Goal: Task Accomplishment & Management: Manage account settings

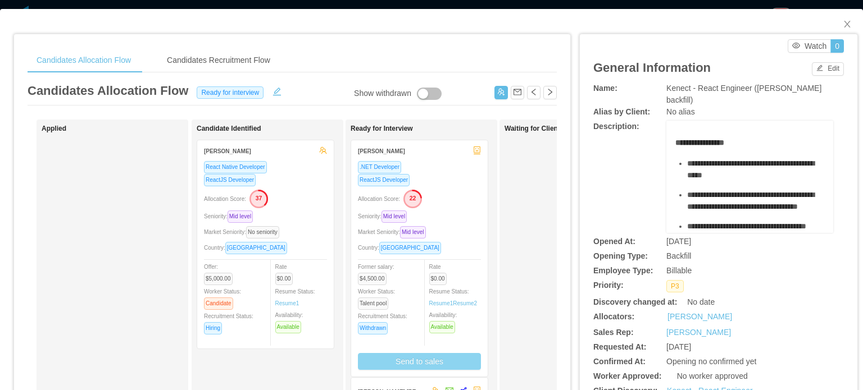
click at [445, 366] on button "Send to sales" at bounding box center [419, 361] width 123 height 17
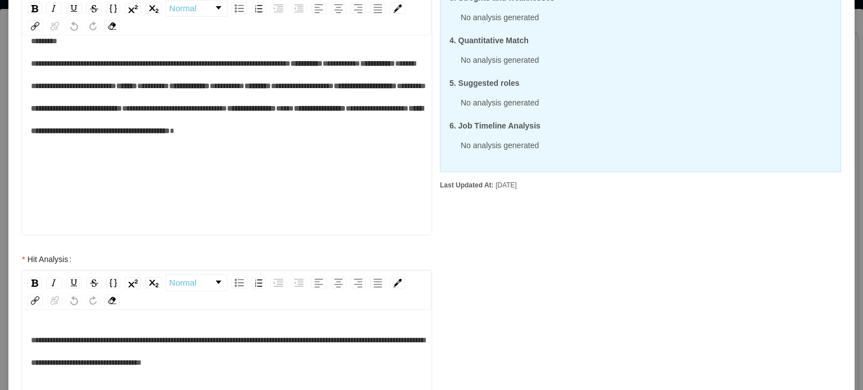
scroll to position [111, 0]
drag, startPoint x: 103, startPoint y: 179, endPoint x: 191, endPoint y: 179, distance: 87.6
click at [190, 165] on div "**********" at bounding box center [227, 97] width 392 height 135
click at [291, 165] on div "**********" at bounding box center [227, 97] width 392 height 135
click at [309, 165] on div "**********" at bounding box center [227, 97] width 392 height 135
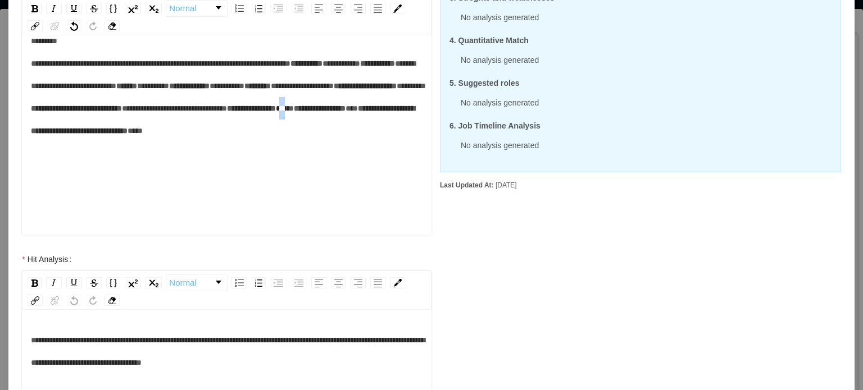
drag, startPoint x: 94, startPoint y: 158, endPoint x: 106, endPoint y: 155, distance: 12.3
click at [276, 112] on span "**" at bounding box center [285, 108] width 18 height 8
click at [352, 142] on div "**********" at bounding box center [227, 86] width 392 height 112
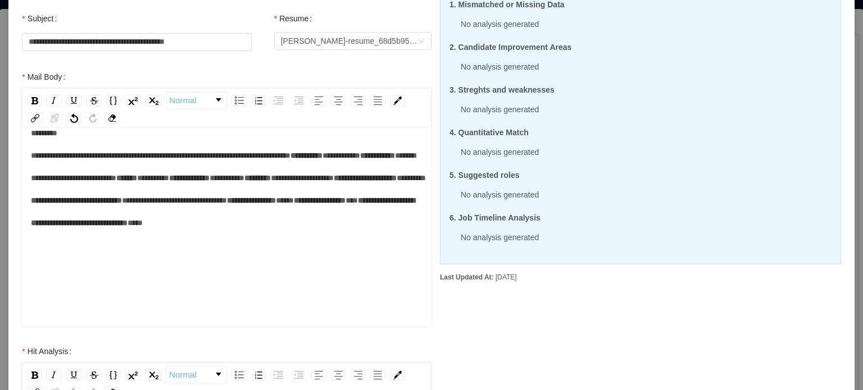
scroll to position [413, 0]
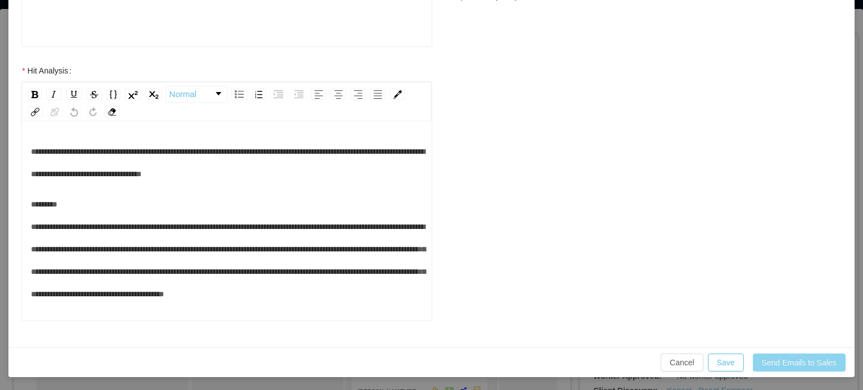
click at [787, 359] on button "Send Emails to Sales" at bounding box center [799, 363] width 93 height 18
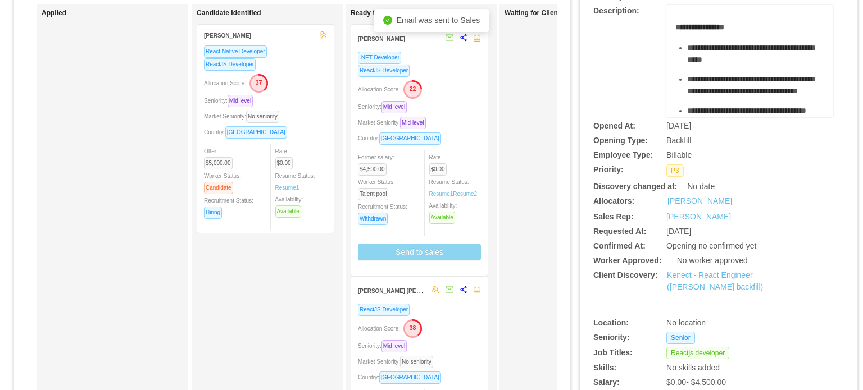
scroll to position [0, 0]
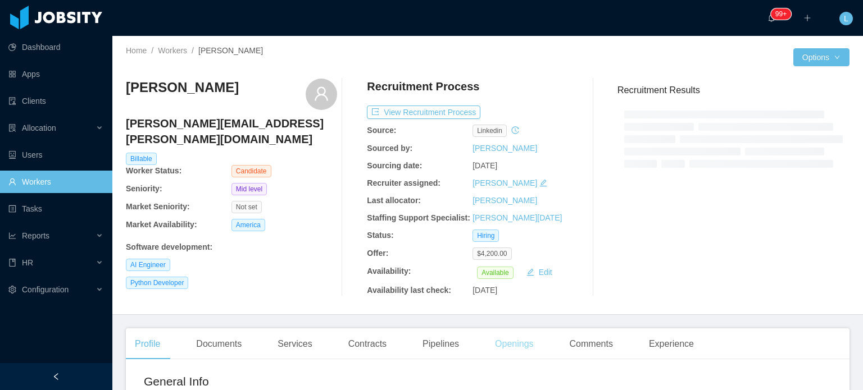
click at [511, 342] on div "Openings" at bounding box center [514, 344] width 57 height 31
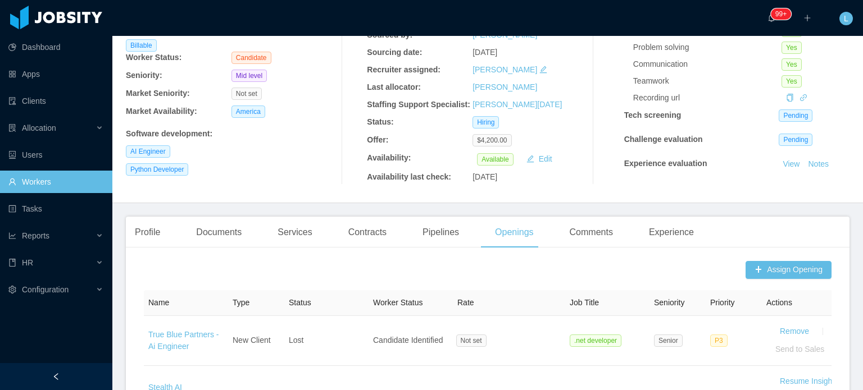
scroll to position [112, 0]
click at [538, 159] on button "Edit" at bounding box center [539, 159] width 35 height 13
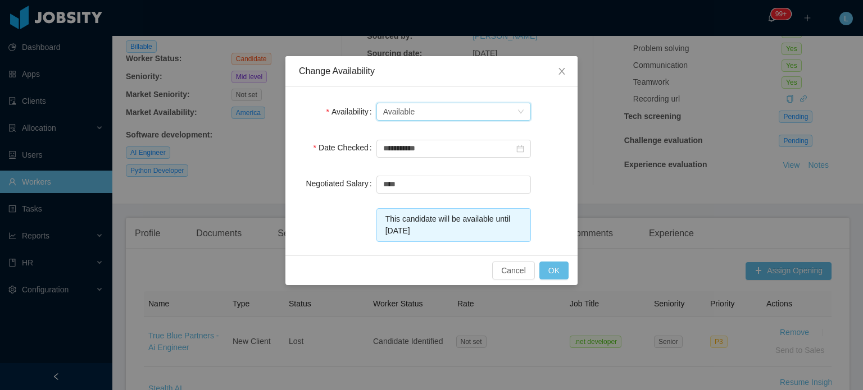
click at [494, 112] on div "Select one Available" at bounding box center [450, 111] width 134 height 17
click at [412, 152] on li "Not Available" at bounding box center [453, 152] width 154 height 18
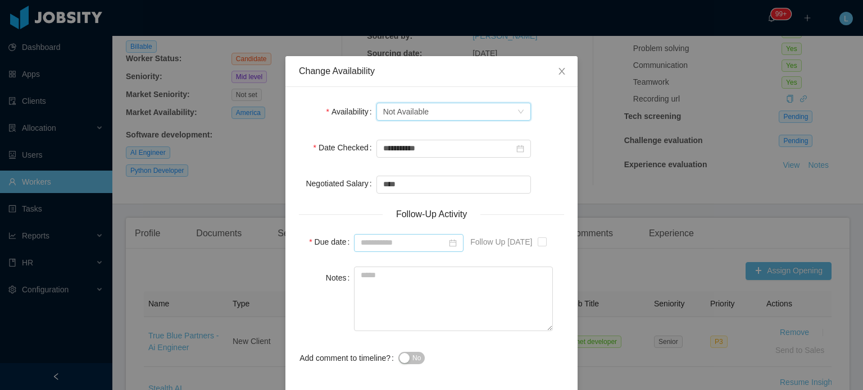
click at [452, 239] on icon "icon: calendar" at bounding box center [452, 242] width 7 height 7
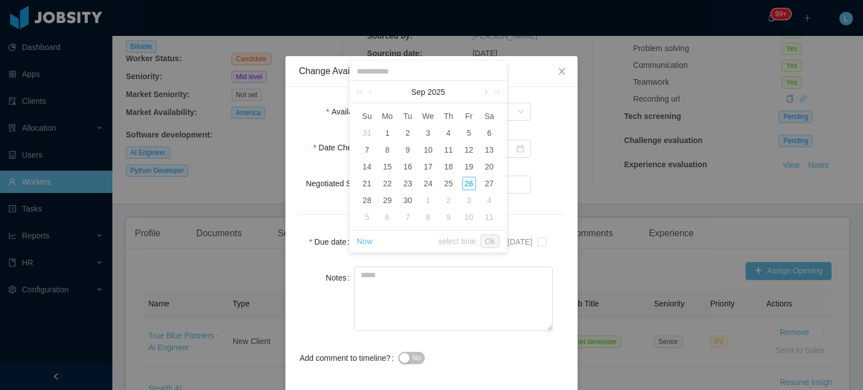
click at [486, 88] on link at bounding box center [485, 92] width 10 height 22
click at [489, 91] on link at bounding box center [494, 92] width 15 height 22
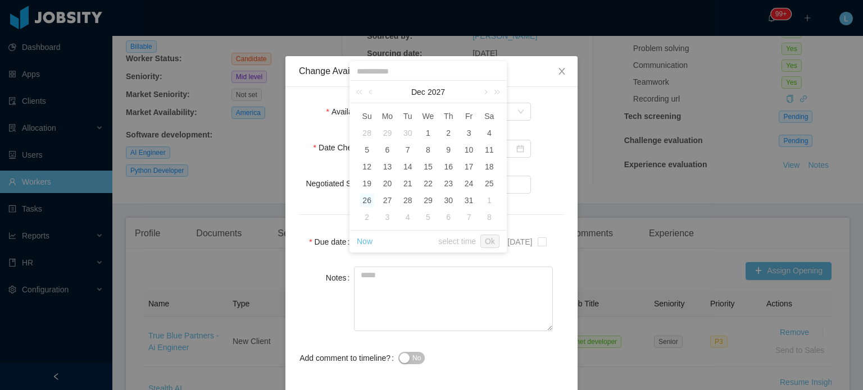
click at [385, 159] on td "13" at bounding box center [387, 166] width 20 height 17
type input "**********"
click at [386, 164] on div "13" at bounding box center [386, 166] width 13 height 13
click at [387, 304] on textarea "Notes" at bounding box center [453, 299] width 199 height 65
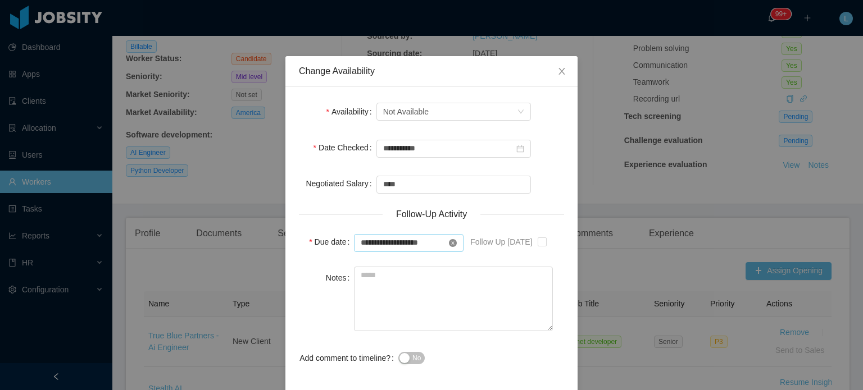
click at [449, 239] on icon "icon: close-circle" at bounding box center [453, 243] width 8 height 8
click at [449, 240] on icon "icon: calendar" at bounding box center [453, 243] width 8 height 8
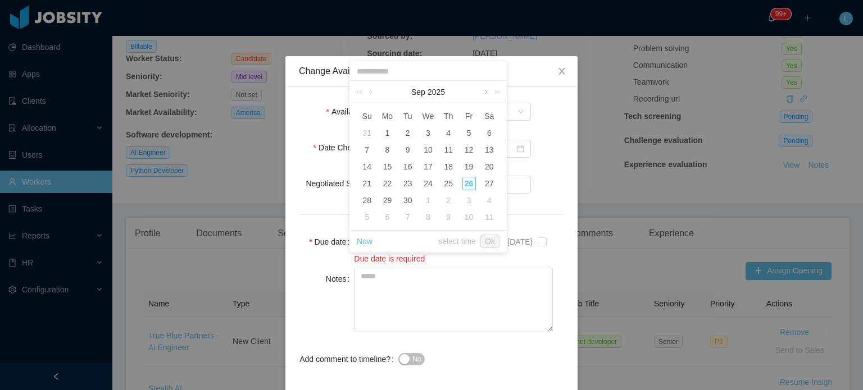
click at [484, 92] on link at bounding box center [485, 92] width 10 height 22
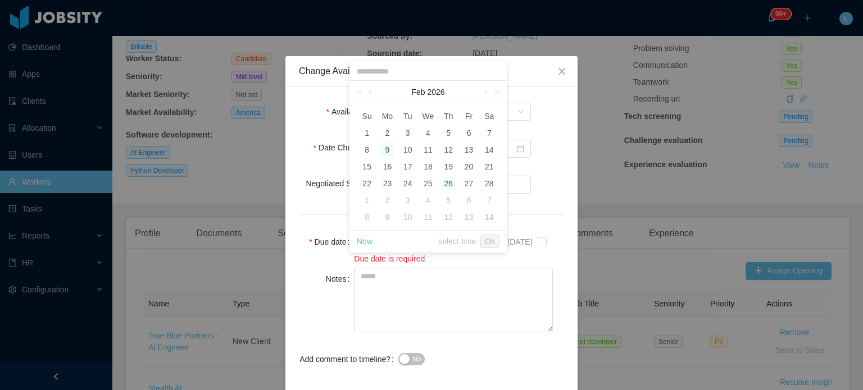
click at [389, 151] on div "9" at bounding box center [386, 149] width 13 height 13
type input "**********"
click at [389, 272] on textarea "Notes" at bounding box center [453, 299] width 199 height 65
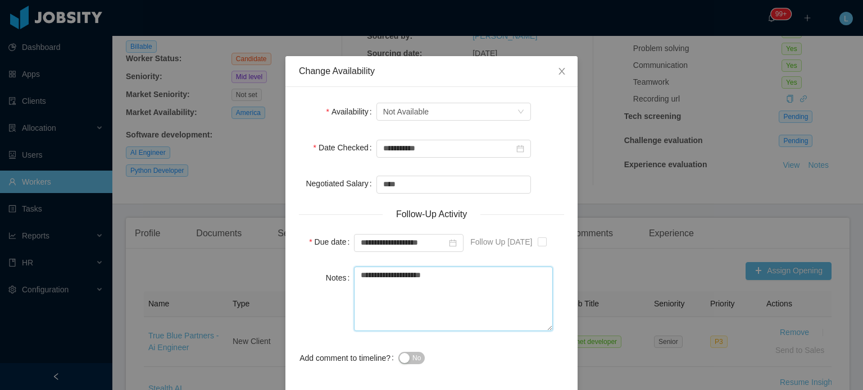
type textarea "**********"
click at [402, 361] on button "No" at bounding box center [411, 358] width 26 height 12
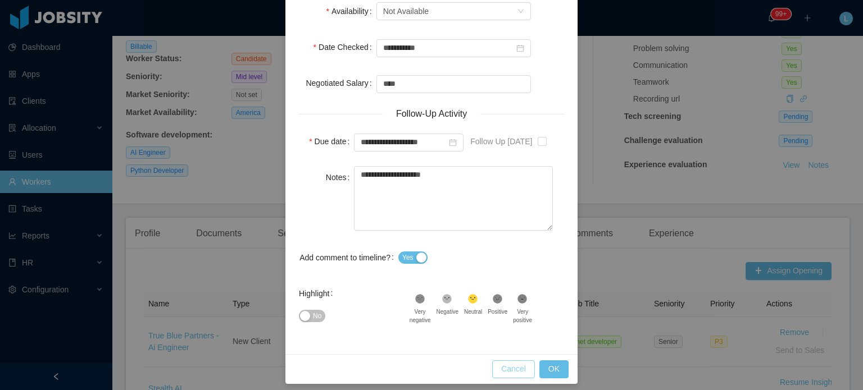
scroll to position [107, 0]
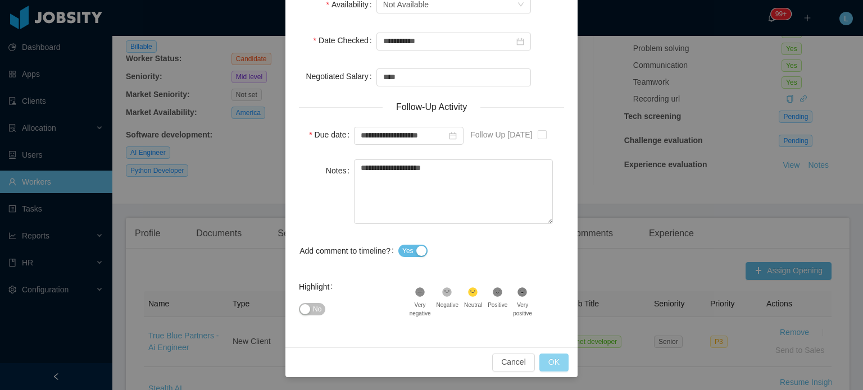
click at [539, 359] on button "OK" at bounding box center [553, 363] width 29 height 18
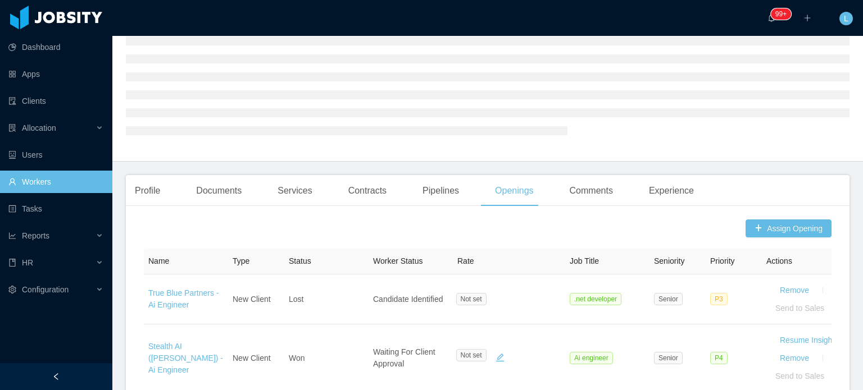
scroll to position [0, 0]
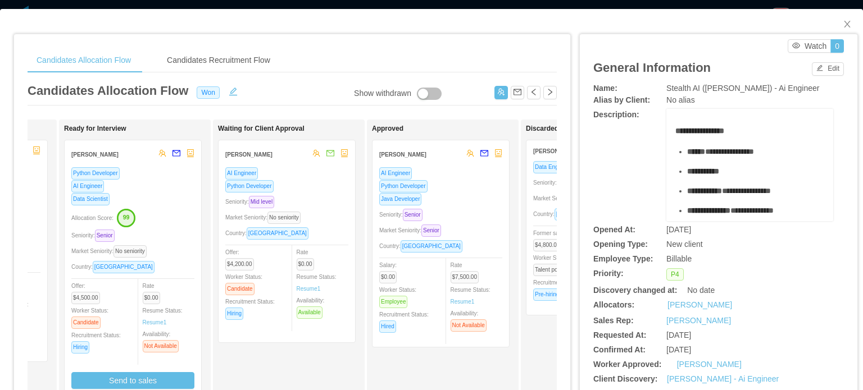
click at [312, 211] on div "AI Engineer Python Developer Seniority: Mid level Market Seniority: No seniorit…" at bounding box center [286, 251] width 123 height 169
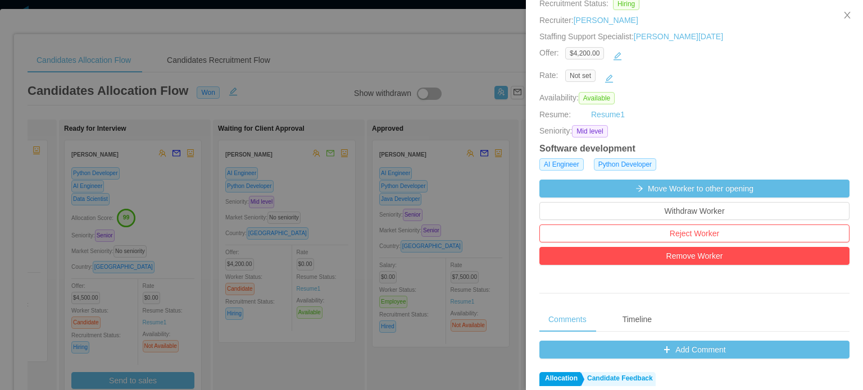
scroll to position [281, 0]
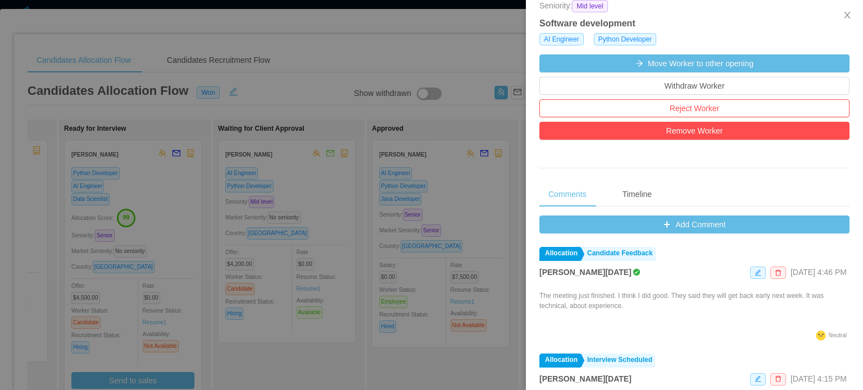
click at [461, 251] on div at bounding box center [431, 195] width 863 height 390
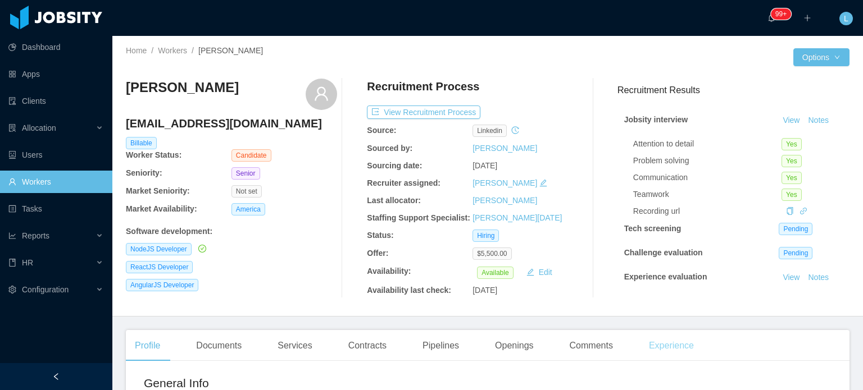
click at [658, 348] on div "Experience" at bounding box center [671, 345] width 63 height 31
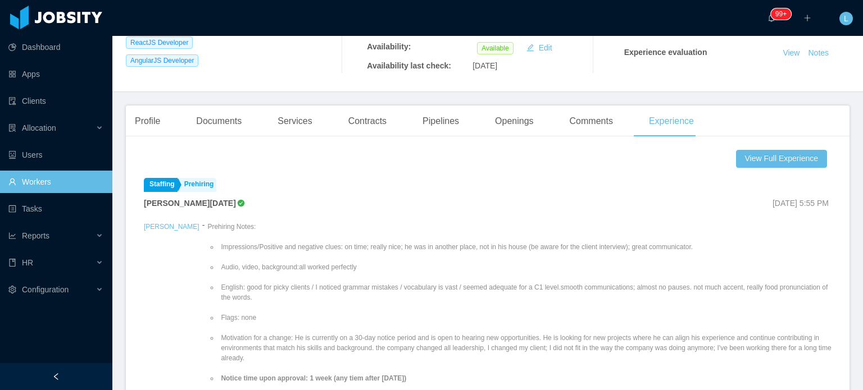
scroll to position [225, 0]
click at [155, 120] on div "Profile" at bounding box center [147, 121] width 43 height 31
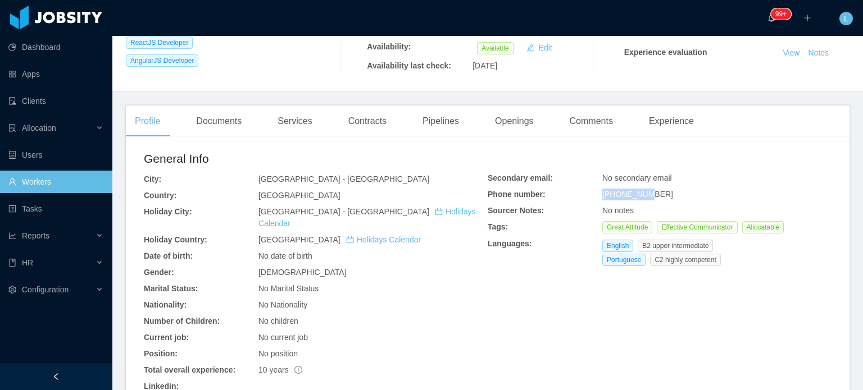
drag, startPoint x: 598, startPoint y: 195, endPoint x: 638, endPoint y: 196, distance: 40.5
click at [638, 196] on span "+5511914421995" at bounding box center [637, 194] width 71 height 9
click at [614, 193] on span "+5511914421995" at bounding box center [637, 194] width 71 height 9
click at [611, 194] on span "+5511914421995" at bounding box center [637, 194] width 71 height 9
drag, startPoint x: 612, startPoint y: 195, endPoint x: 658, endPoint y: 195, distance: 46.1
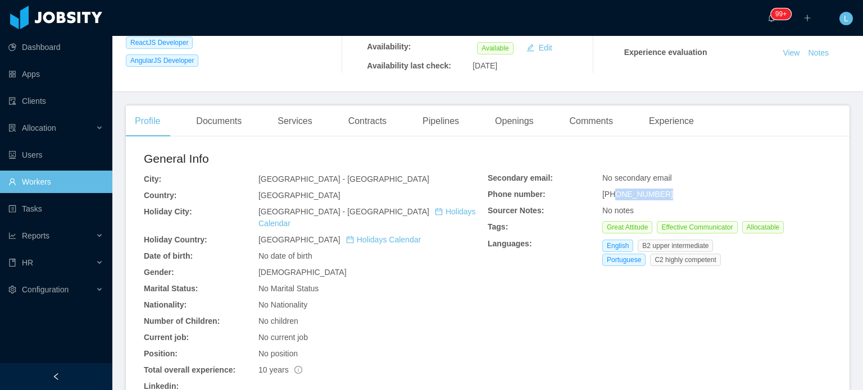
click at [658, 195] on div "+5511914421995" at bounding box center [716, 195] width 229 height 12
copy span "11914421995"
